Goal: Check status

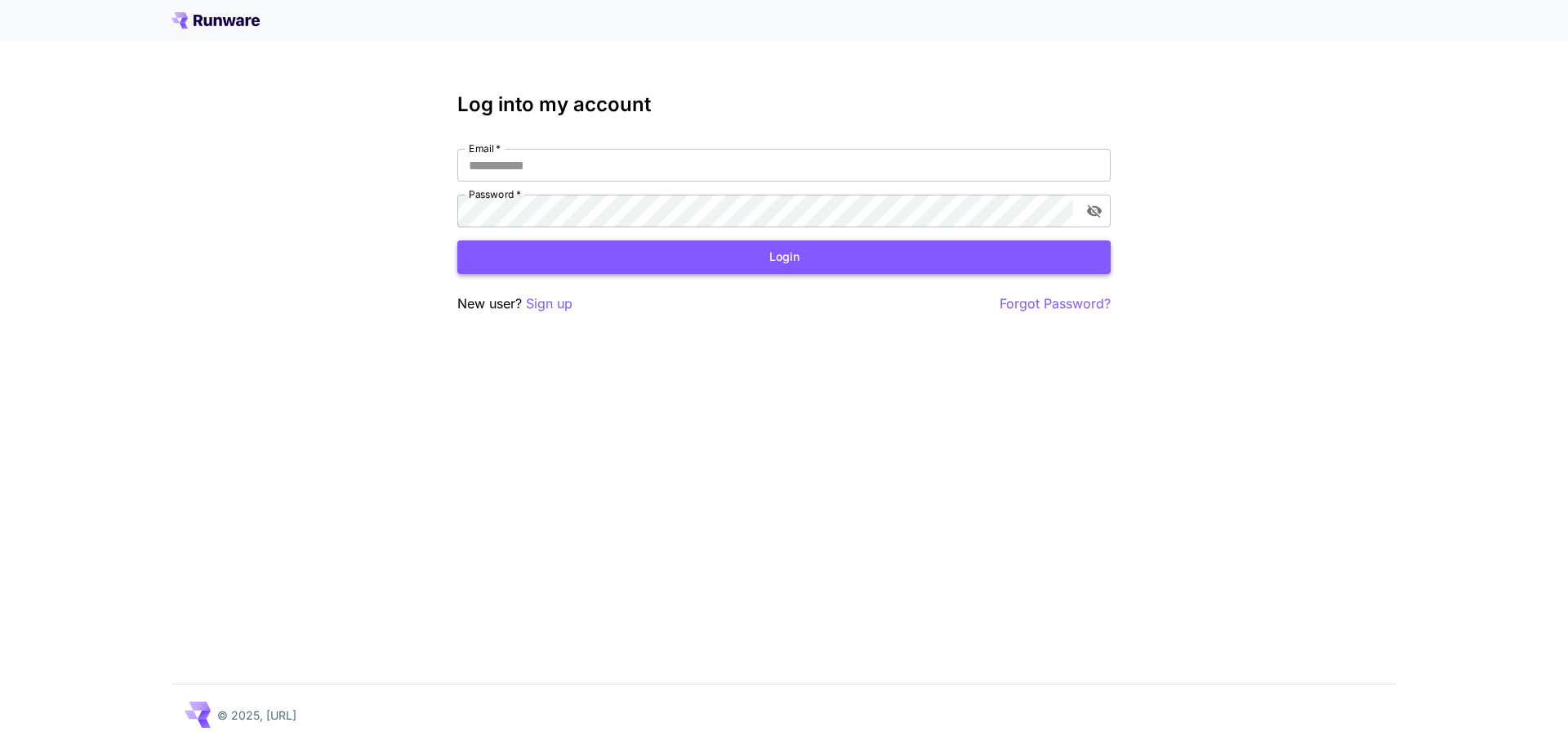
type input "**********"
click at [822, 263] on button "Login" at bounding box center [784, 257] width 654 height 34
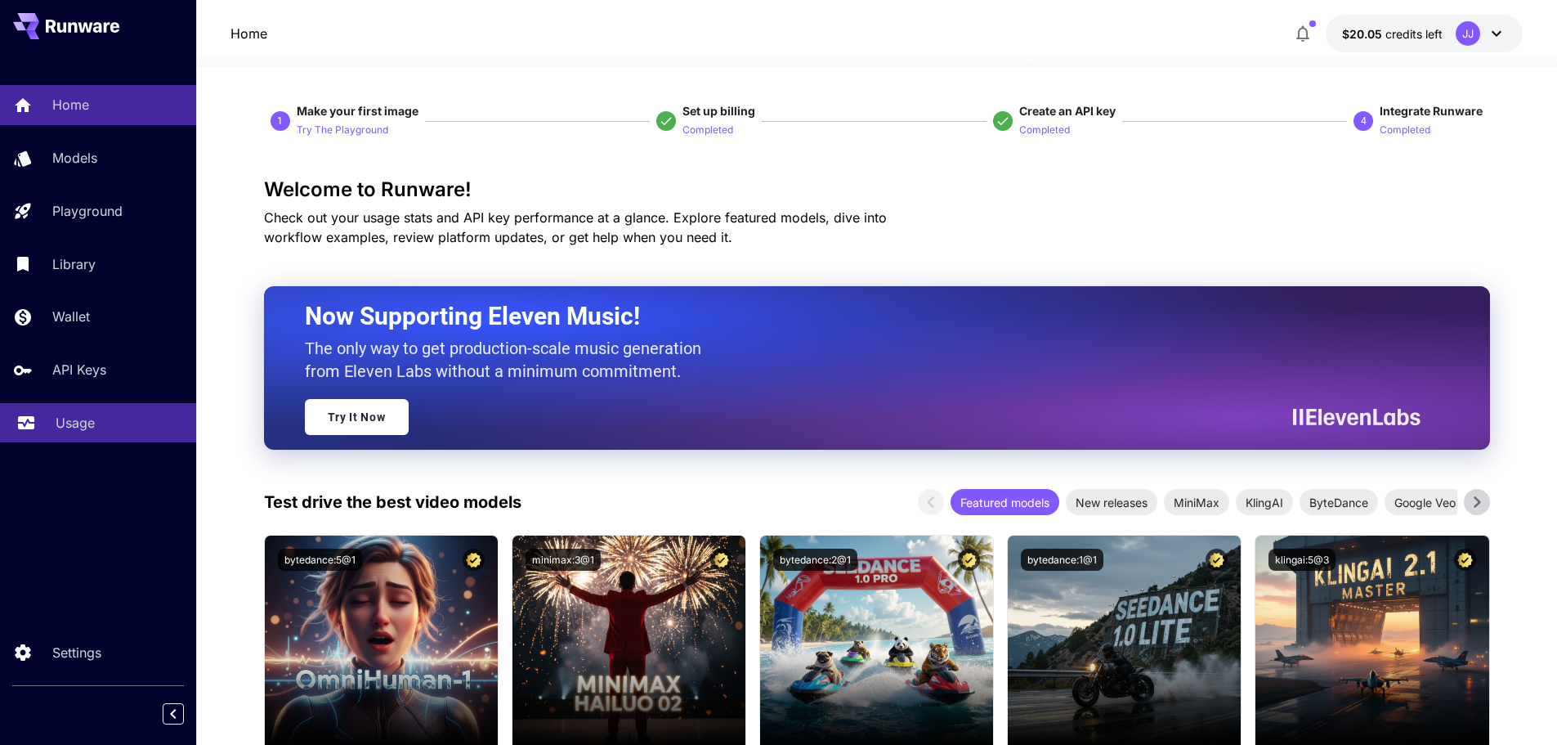
click at [69, 432] on p "Usage" at bounding box center [75, 423] width 39 height 20
